Goal: Find specific page/section: Find specific page/section

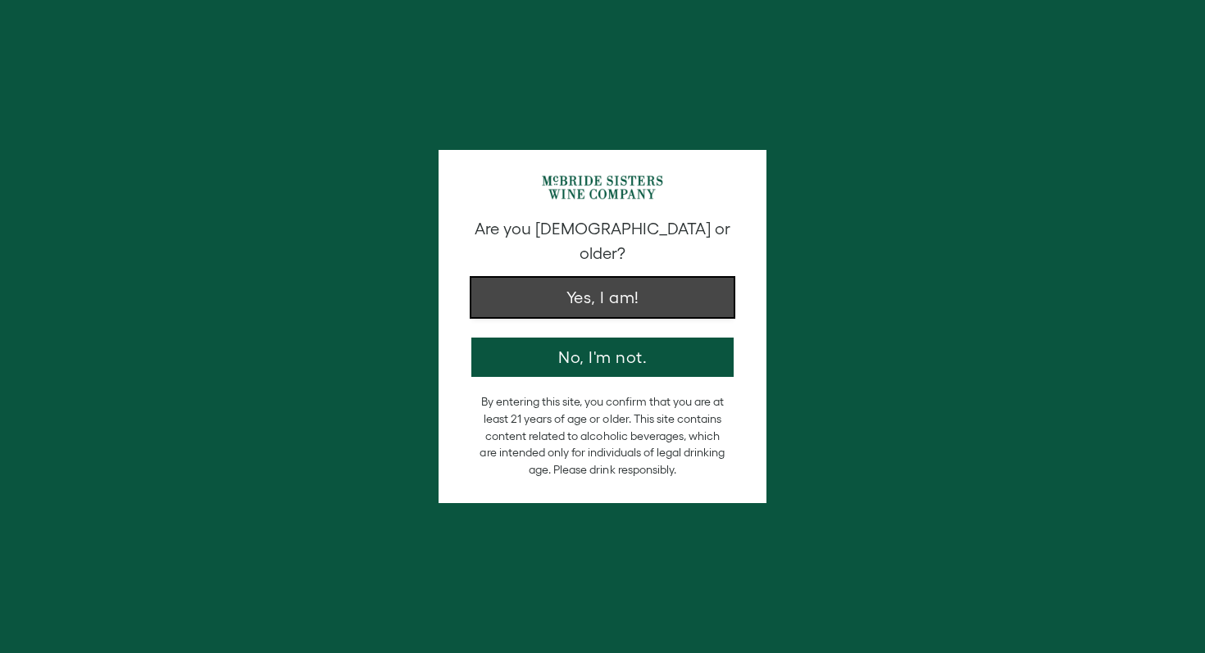
click at [600, 284] on button "Yes, I am!" at bounding box center [602, 297] width 262 height 39
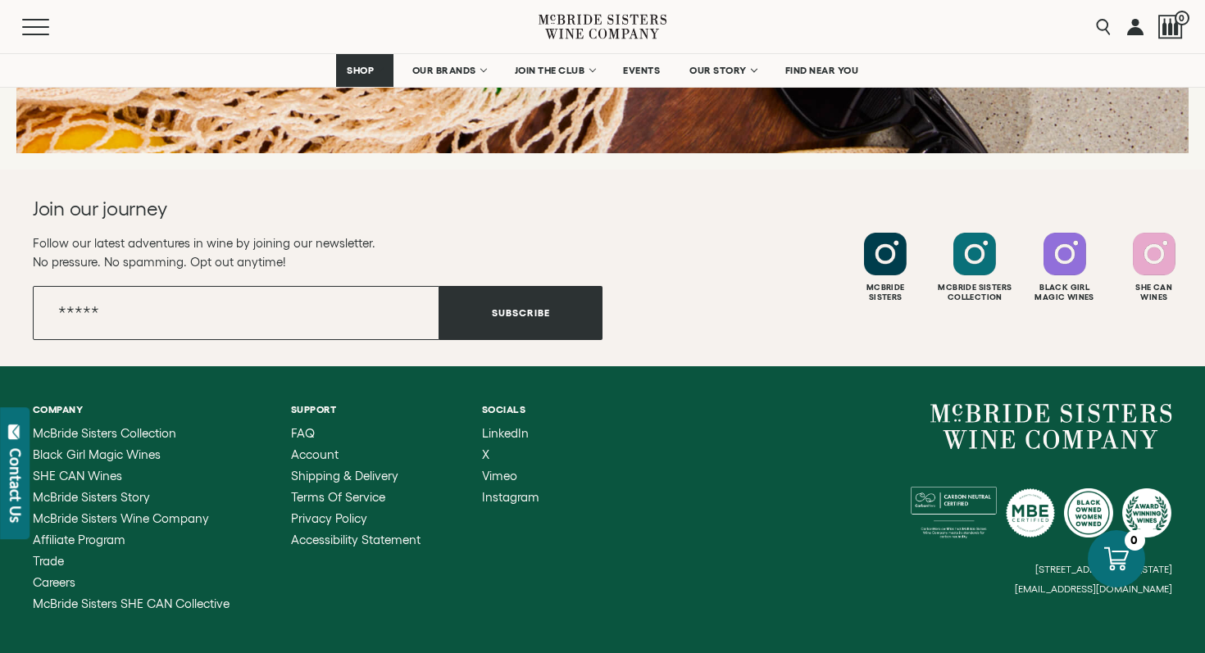
scroll to position [2508, 0]
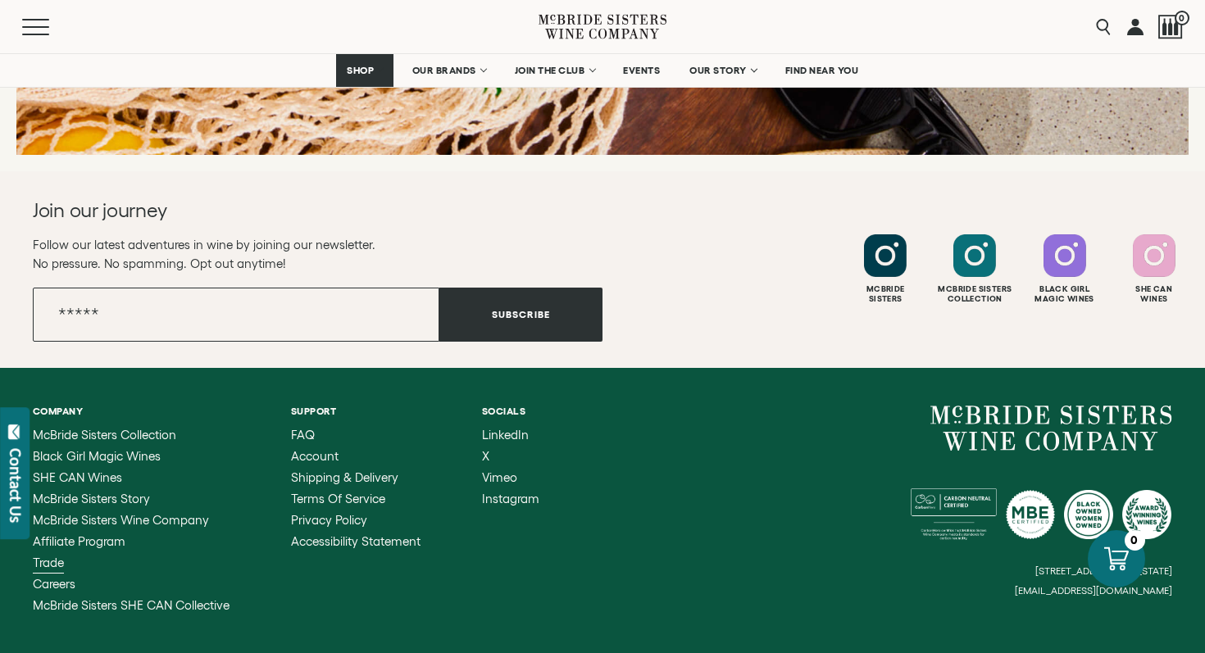
click at [49, 565] on span "Trade" at bounding box center [48, 563] width 31 height 14
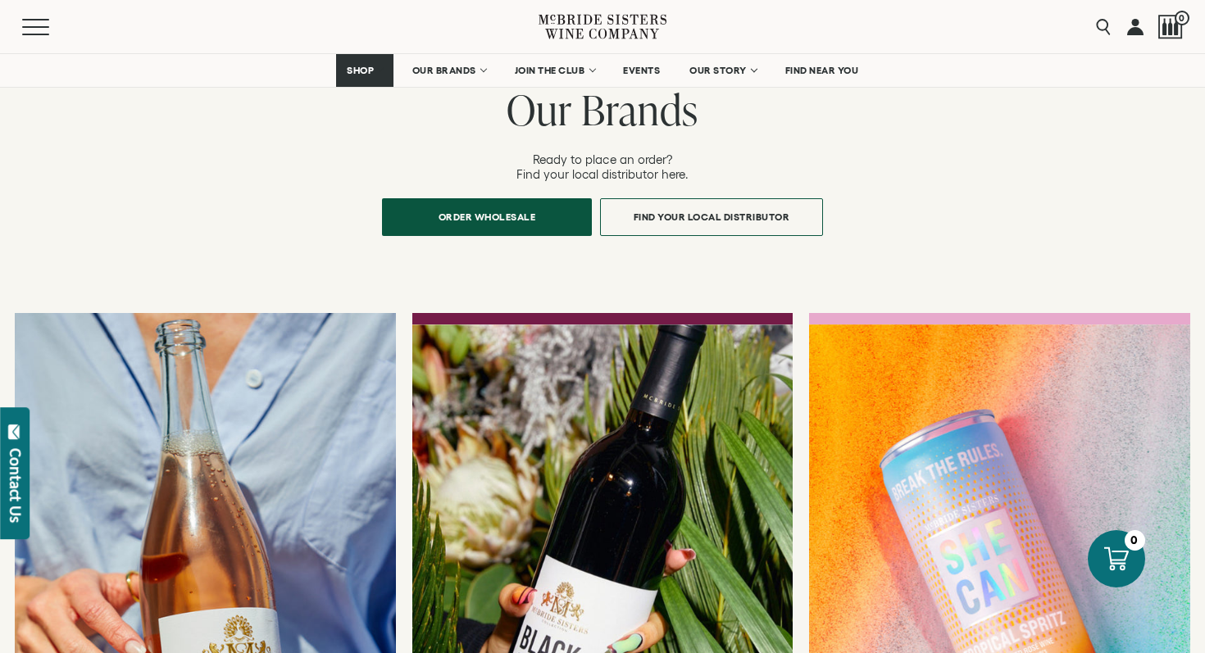
scroll to position [1182, 0]
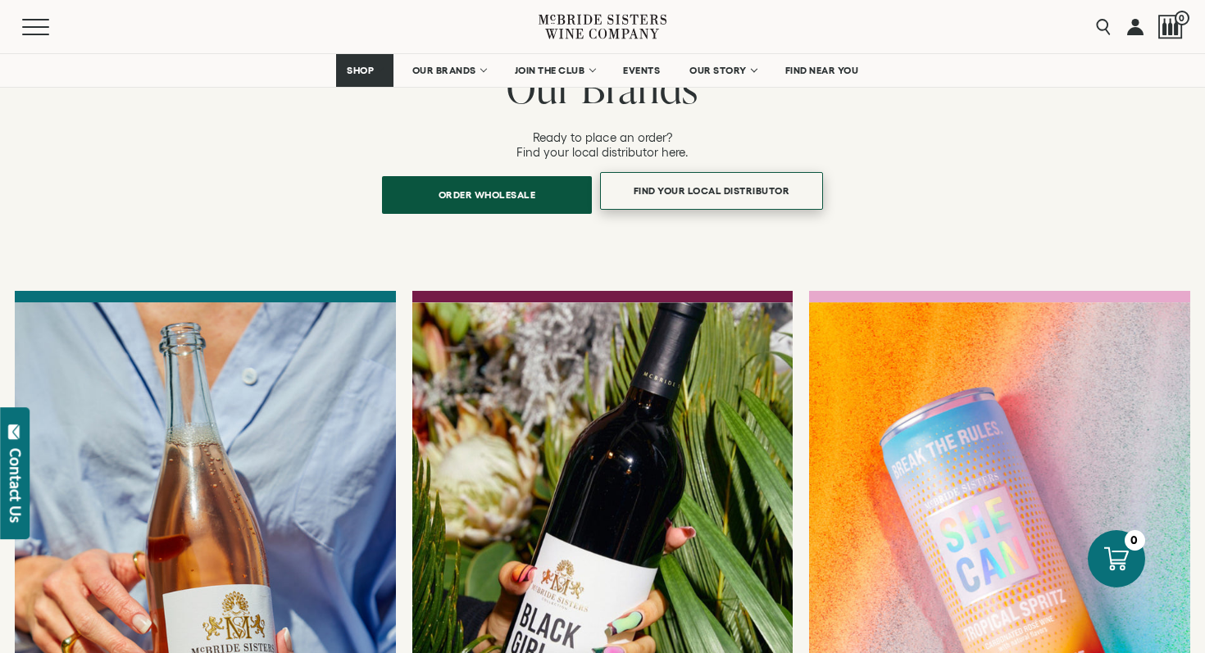
click at [693, 175] on span "Find Your Local Distributor" at bounding box center [712, 191] width 214 height 32
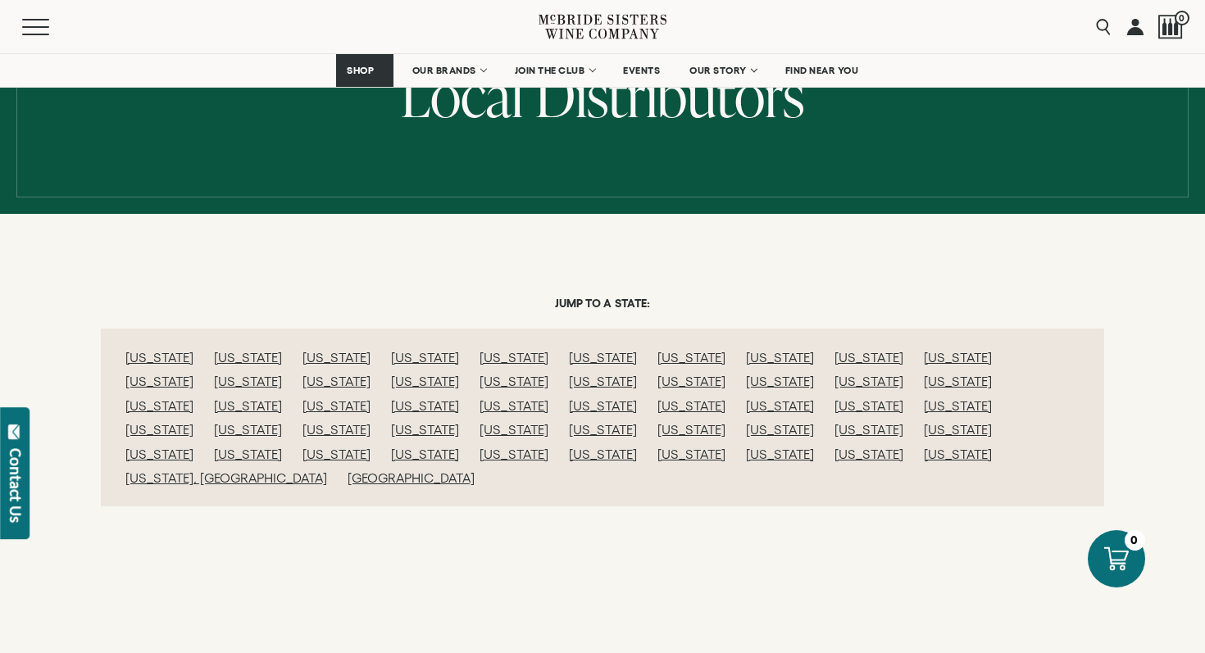
scroll to position [156, 0]
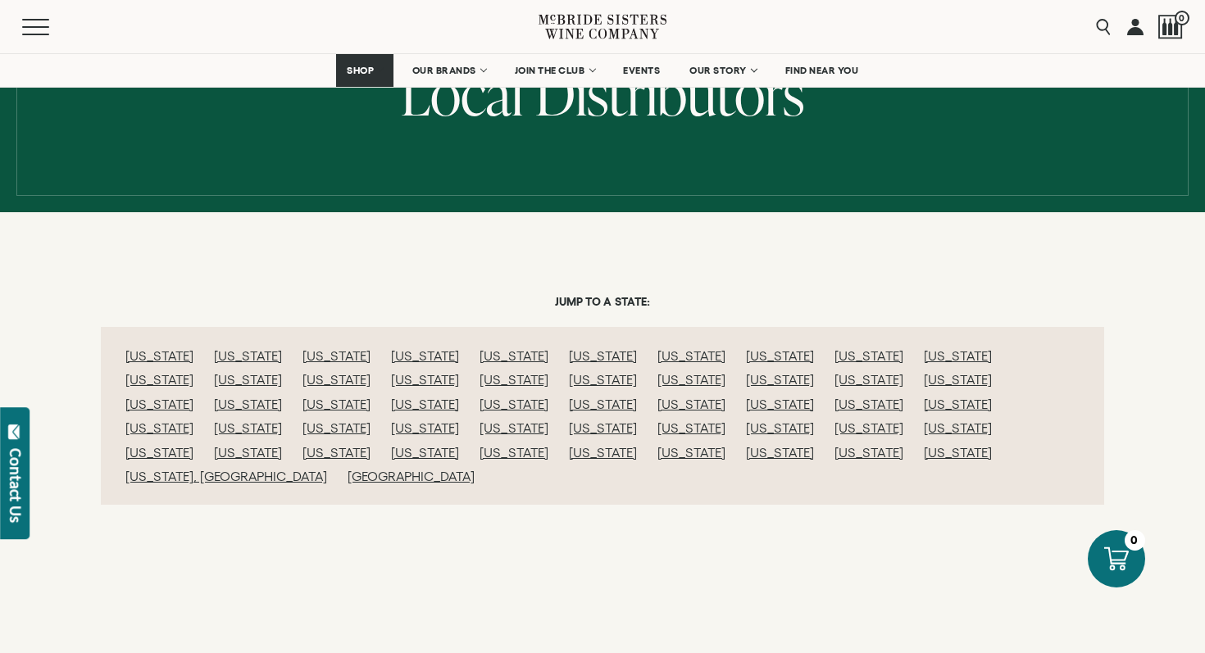
click at [479, 360] on link "California" at bounding box center [513, 355] width 68 height 15
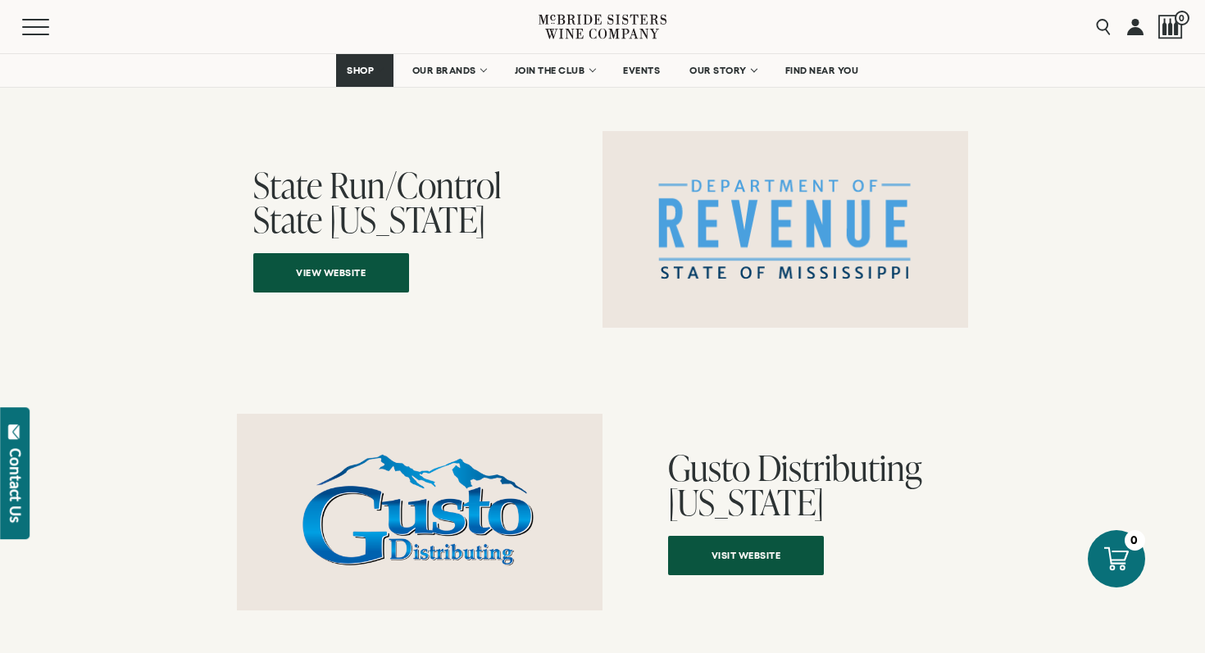
scroll to position [9031, 0]
